Goal: Find contact information: Find contact information

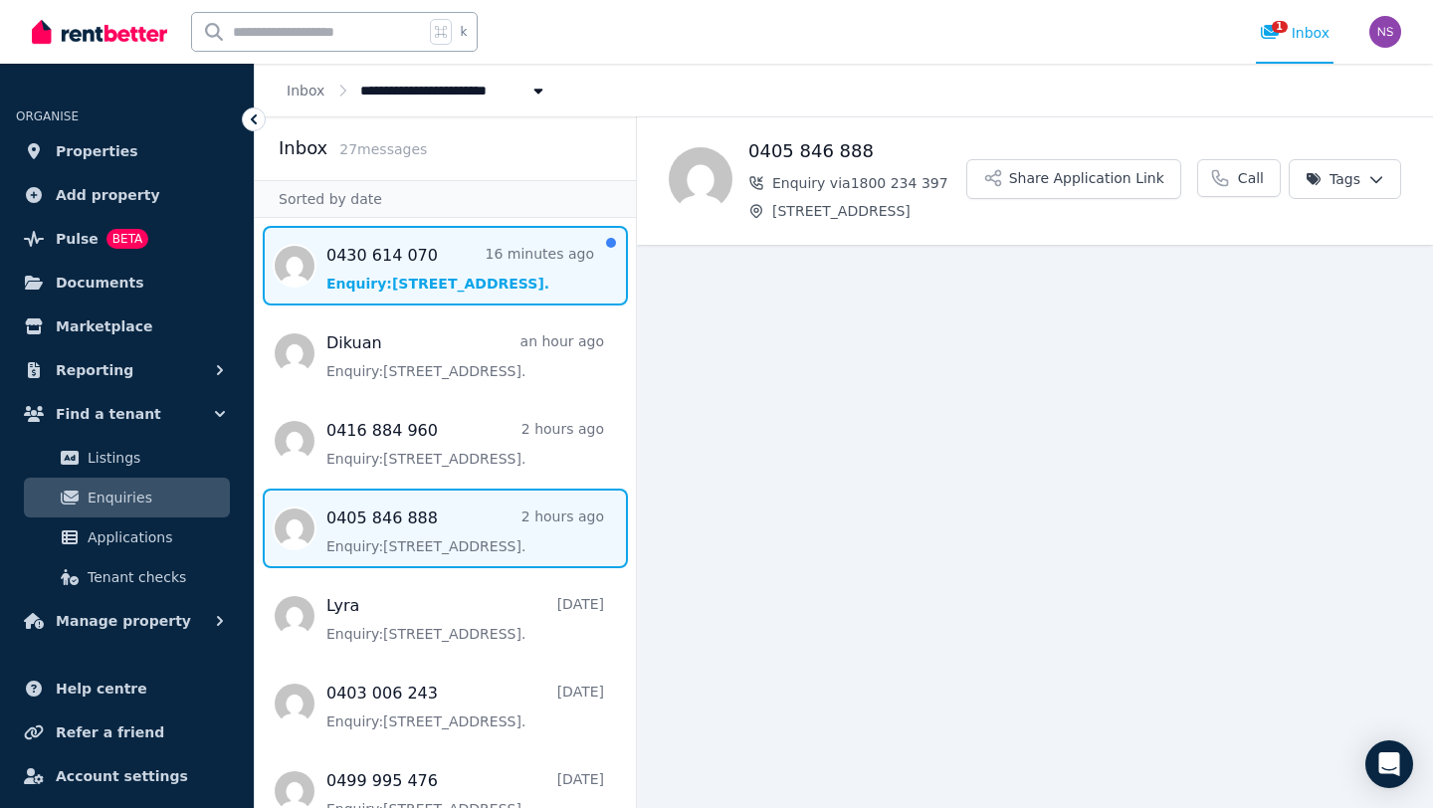
click at [459, 278] on span "Message list" at bounding box center [445, 266] width 381 height 80
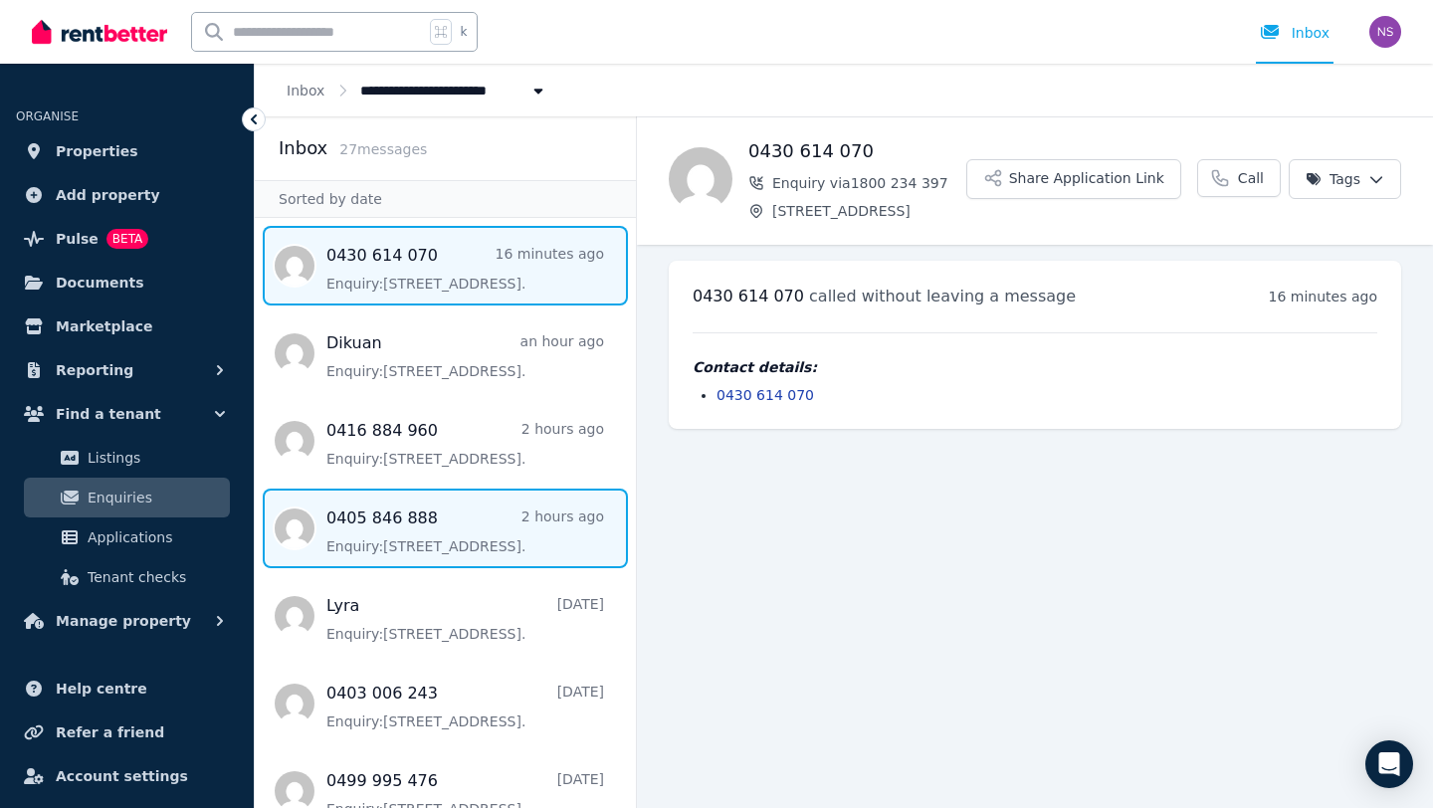
click at [447, 513] on span "Message list" at bounding box center [445, 529] width 381 height 80
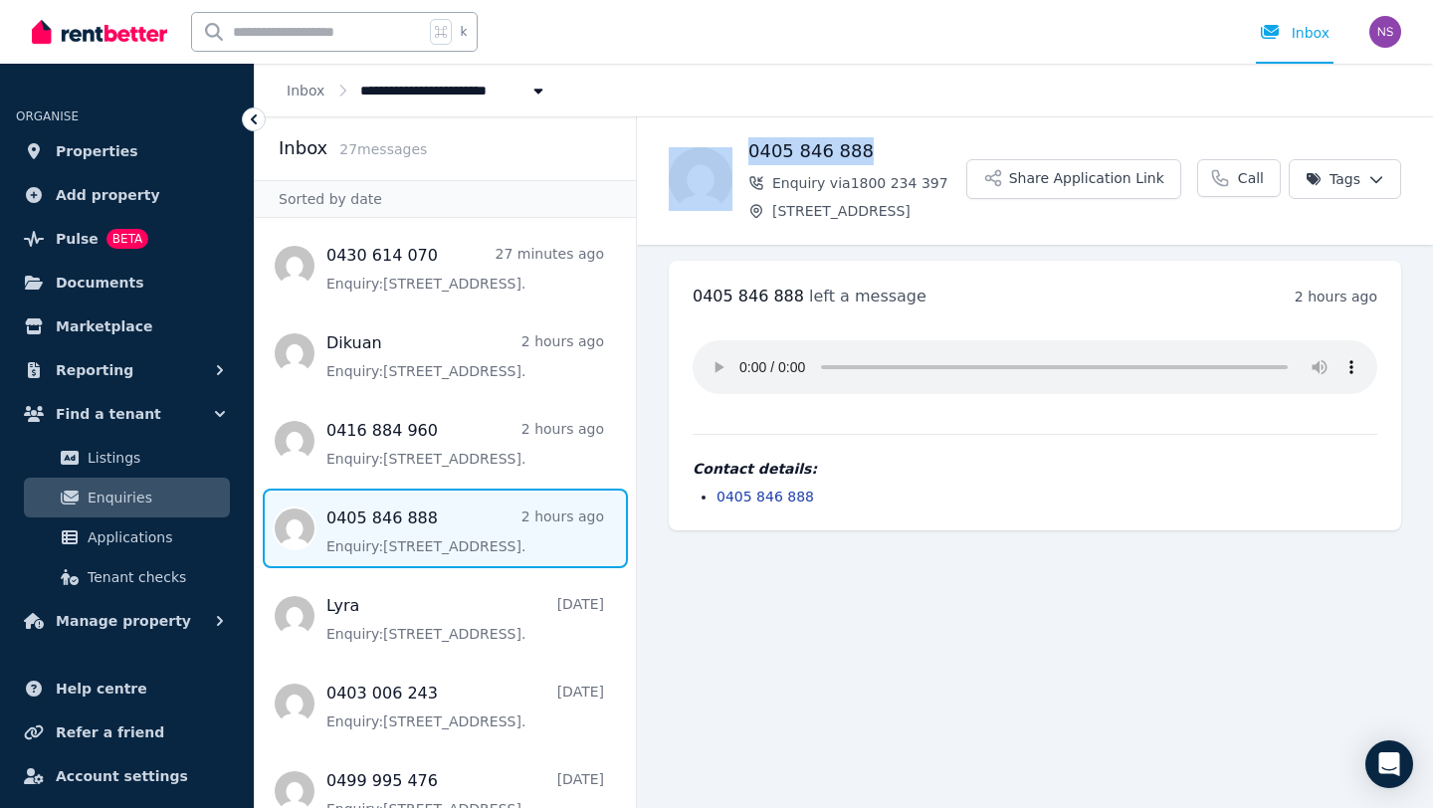
drag, startPoint x: 883, startPoint y: 154, endPoint x: 738, endPoint y: 152, distance: 144.3
click at [738, 152] on div "0405 846 888 Enquiry via 1800 234 397 [STREET_ADDRESS] Share Application Link C…" at bounding box center [1035, 179] width 796 height 84
copy div "0405 846 888"
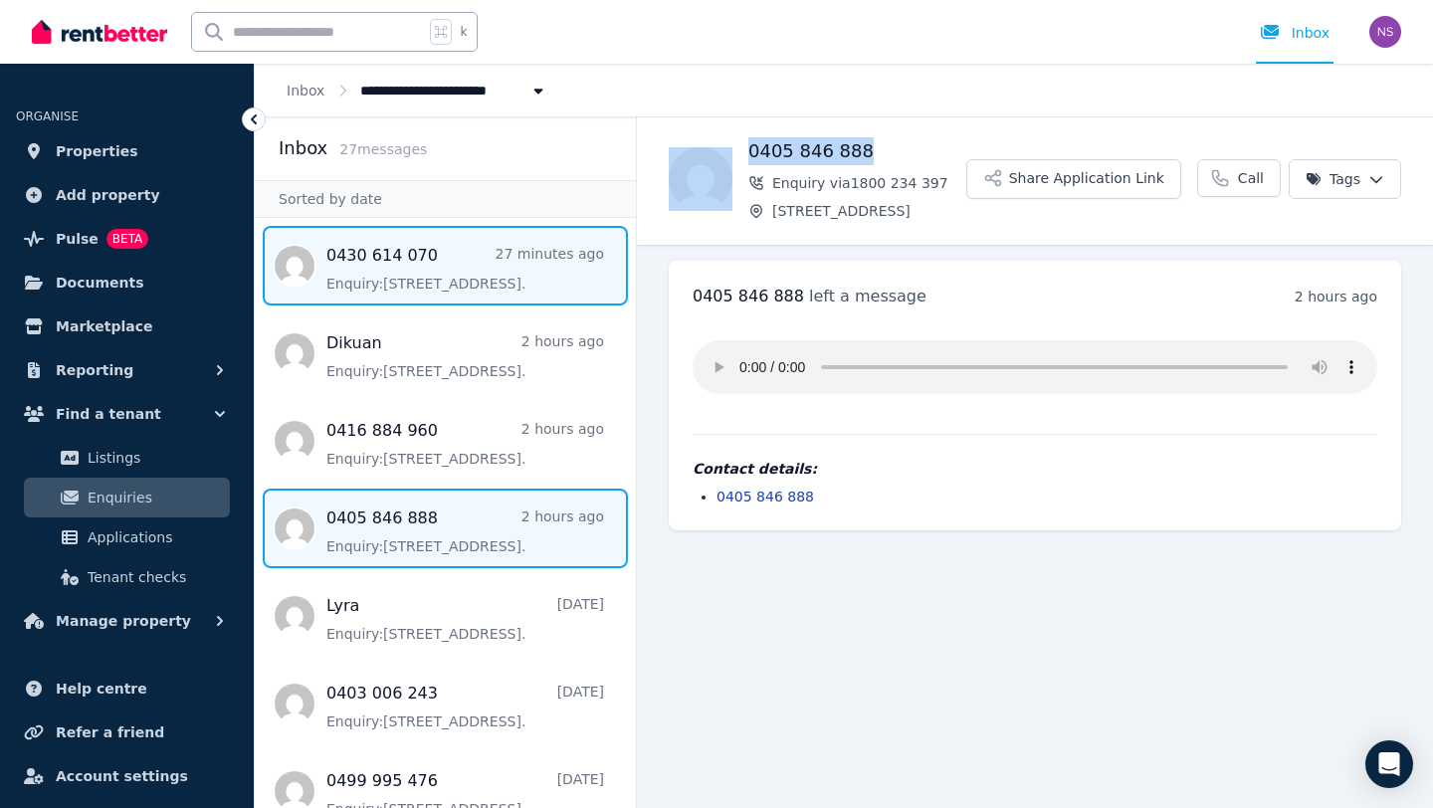
click at [423, 266] on span "Message list" at bounding box center [445, 266] width 381 height 80
